Goal: Download file/media: Download file/media

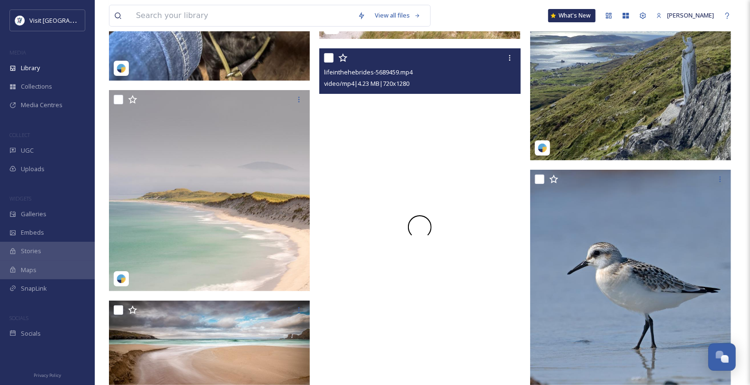
scroll to position [4421, 0]
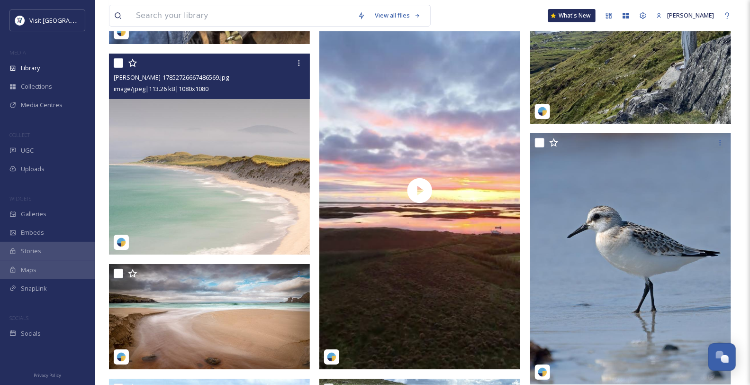
click at [212, 222] on img at bounding box center [209, 154] width 201 height 201
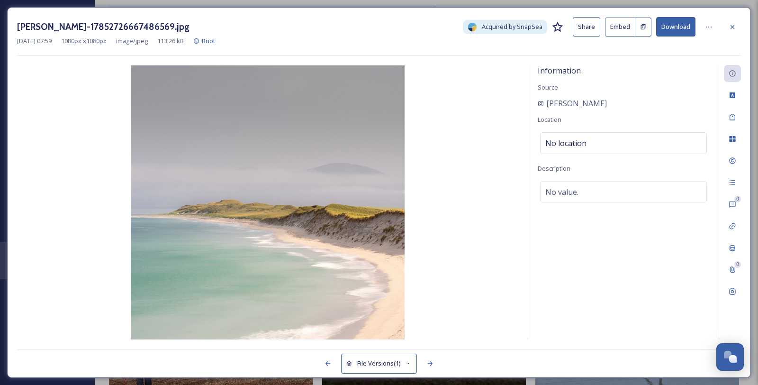
click at [693, 28] on button "Download" at bounding box center [675, 26] width 39 height 19
click at [728, 31] on icon at bounding box center [732, 27] width 8 height 8
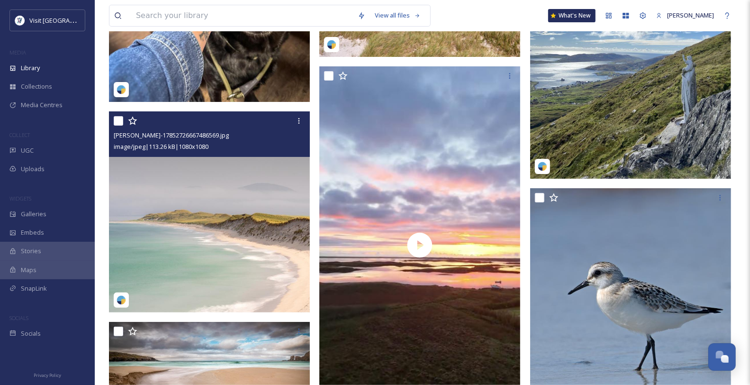
click at [253, 195] on img at bounding box center [209, 211] width 201 height 201
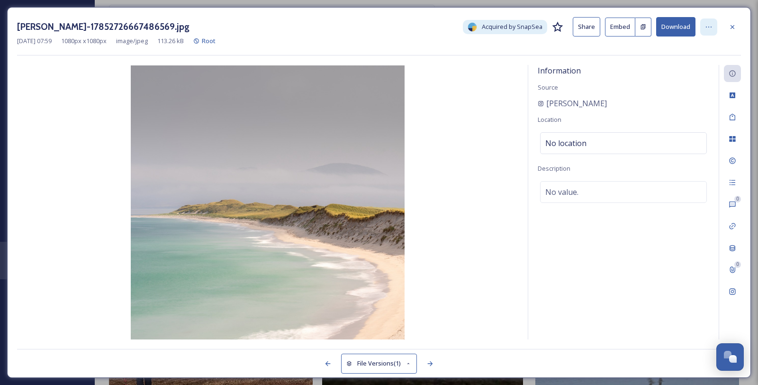
click at [714, 23] on div at bounding box center [708, 26] width 17 height 17
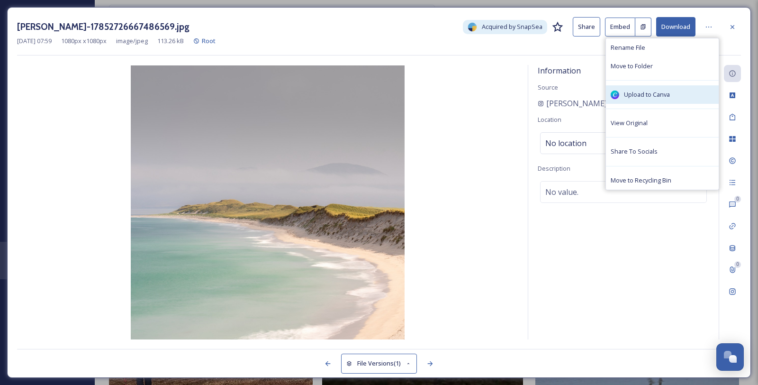
click at [670, 99] on span "Upload to Canva" at bounding box center [647, 94] width 46 height 9
click at [652, 99] on span "Upload to Canva" at bounding box center [647, 94] width 46 height 9
click at [736, 26] on icon at bounding box center [732, 27] width 8 height 8
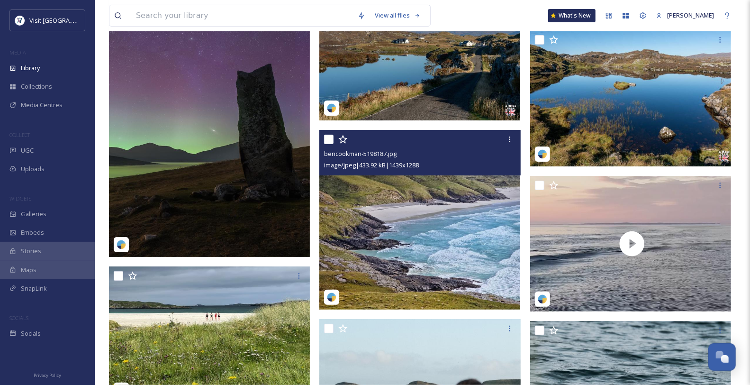
scroll to position [7157, 0]
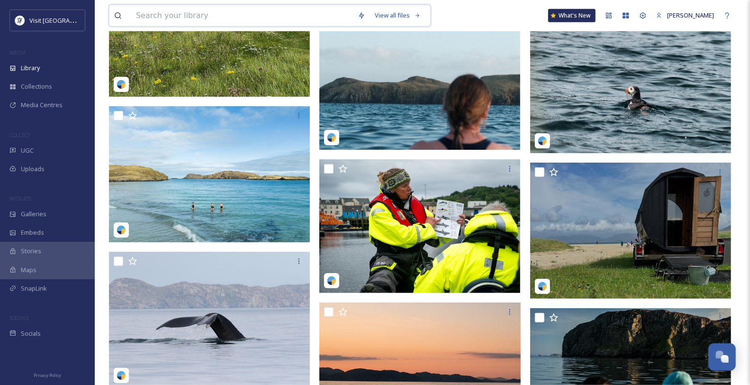
click at [170, 18] on input at bounding box center [242, 15] width 222 height 21
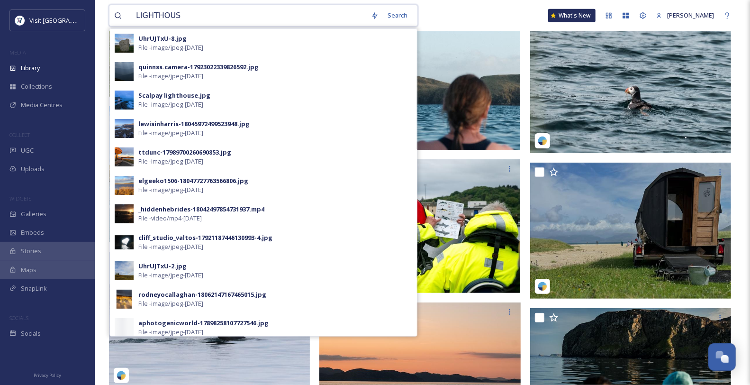
type input "LIGHTHOUSE"
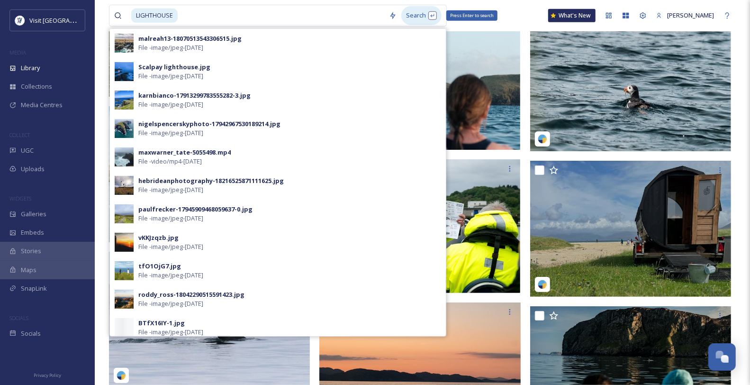
click at [422, 17] on div "Search Press Enter to search" at bounding box center [421, 15] width 40 height 18
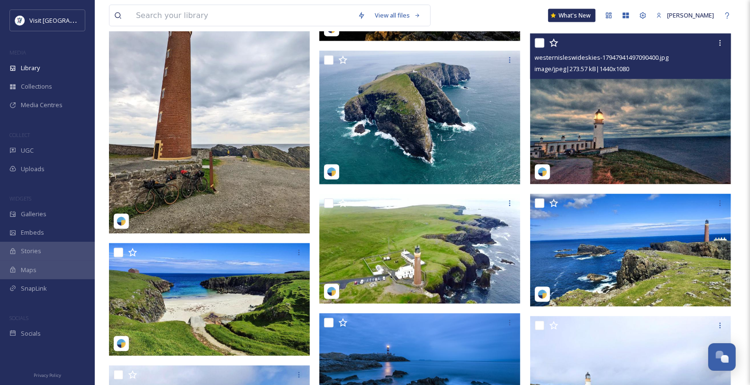
scroll to position [894, 0]
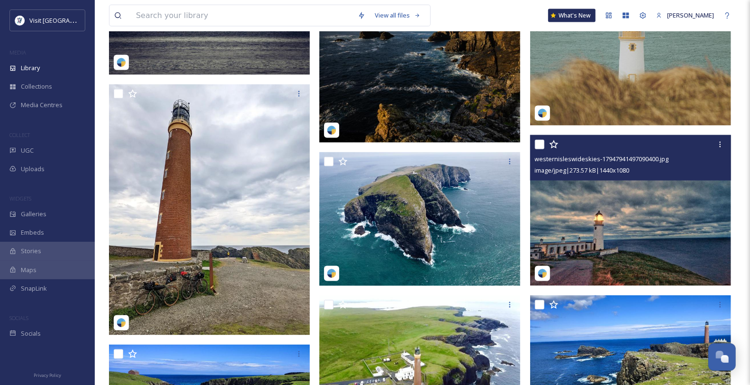
click at [662, 241] on img at bounding box center [630, 210] width 201 height 151
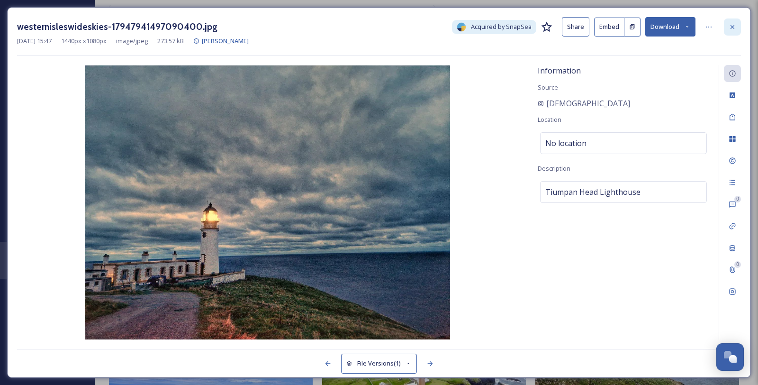
click at [731, 27] on icon at bounding box center [732, 27] width 8 height 8
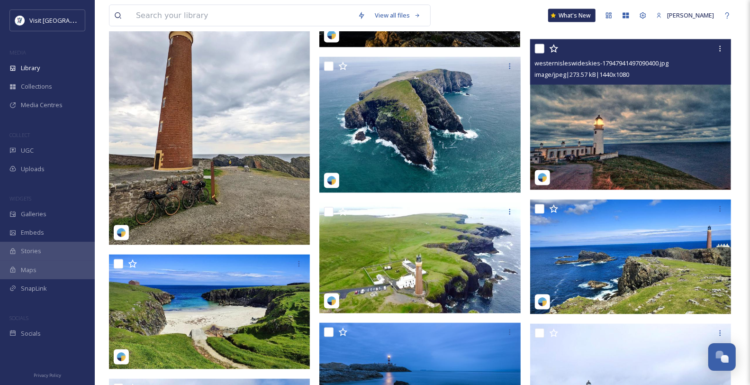
scroll to position [1000, 0]
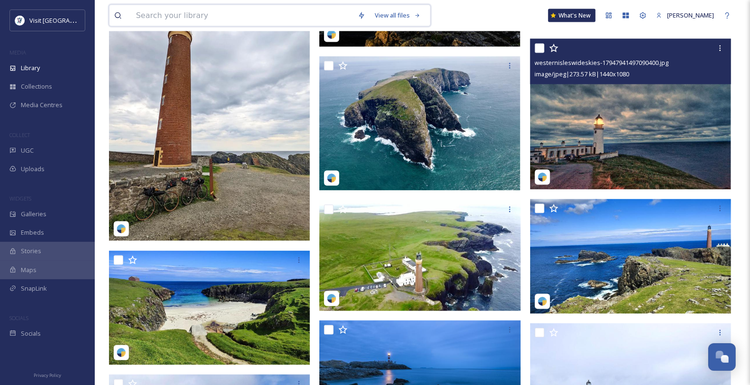
drag, startPoint x: 200, startPoint y: 14, endPoint x: 207, endPoint y: 18, distance: 8.3
click at [200, 15] on input at bounding box center [242, 15] width 222 height 21
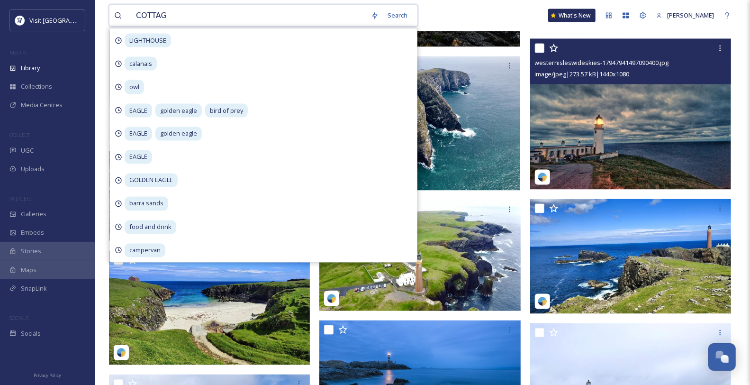
type input "COTTAGE"
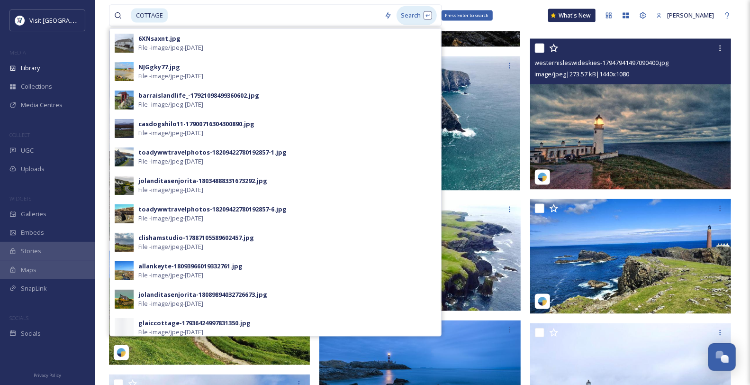
click at [416, 20] on div "Search Press Enter to search" at bounding box center [416, 15] width 40 height 18
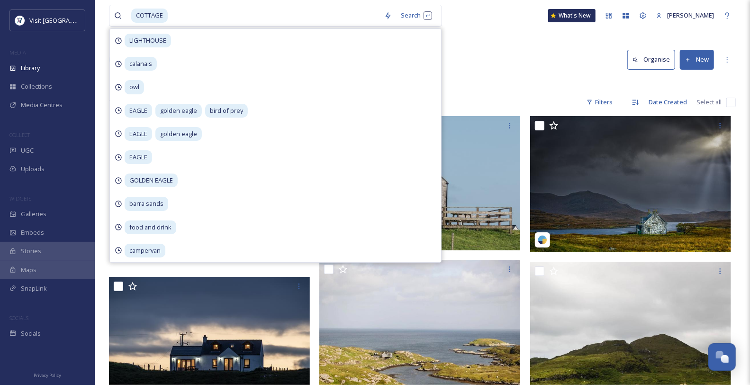
click at [536, 70] on div "Library Search Organise New" at bounding box center [422, 59] width 627 height 28
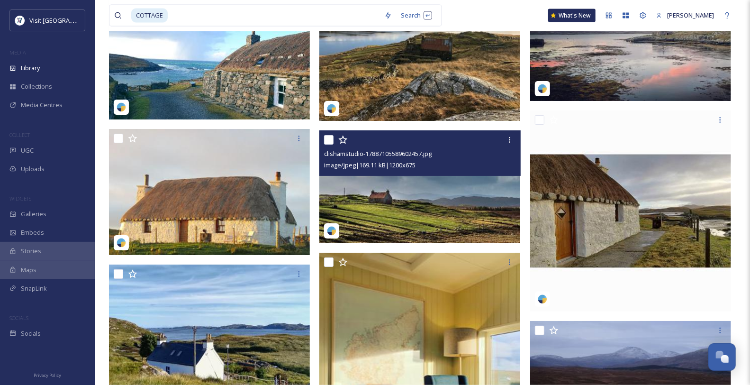
scroll to position [3262, 0]
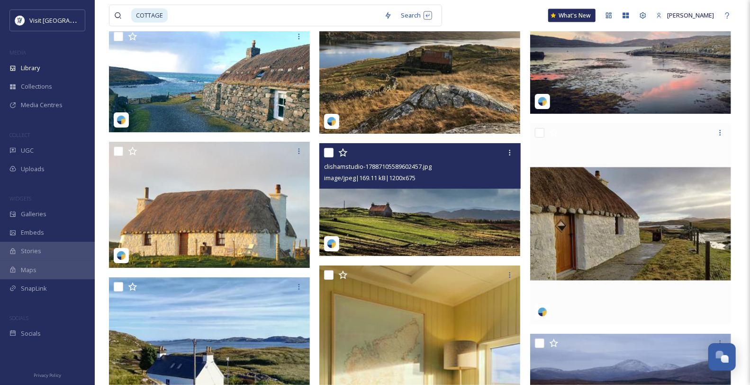
click at [412, 226] on img at bounding box center [419, 199] width 201 height 113
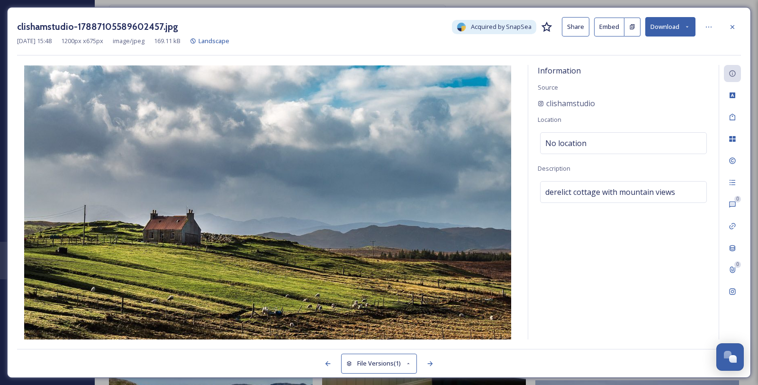
click at [678, 29] on button "Download" at bounding box center [670, 26] width 50 height 19
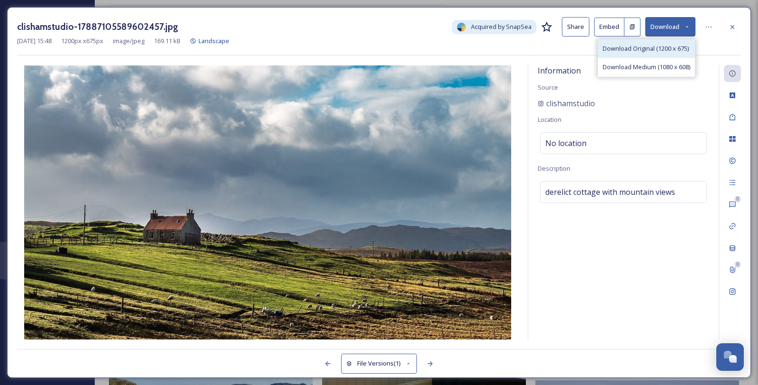
click at [663, 53] on span "Download Original (1200 x 675)" at bounding box center [645, 48] width 86 height 9
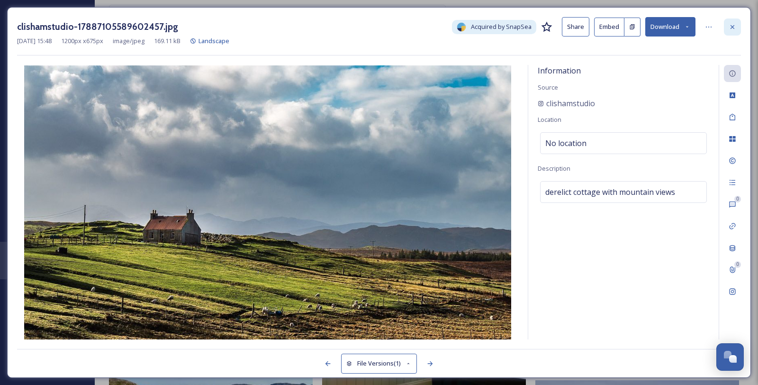
click at [729, 27] on icon at bounding box center [732, 27] width 8 height 8
